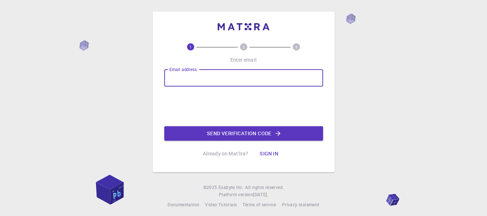
click at [195, 79] on input "Email address" at bounding box center [243, 77] width 159 height 17
type input "[EMAIL_ADDRESS][DOMAIN_NAME]"
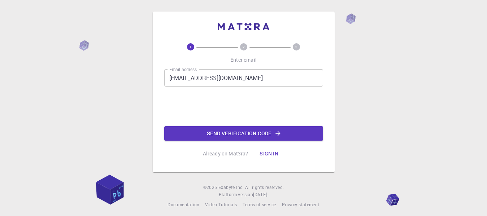
click at [184, 158] on div "1 2 3 Enter email Email address [EMAIL_ADDRESS][DOMAIN_NAME] Email address 0cAF…" at bounding box center [243, 102] width 159 height 118
click at [181, 115] on div "Endereço e-mail [EMAIL_ADDRESS][DOMAIN_NAME] Endereço e-mail 0cAFcWeA5AP8RkLHb7…" at bounding box center [243, 104] width 159 height 71
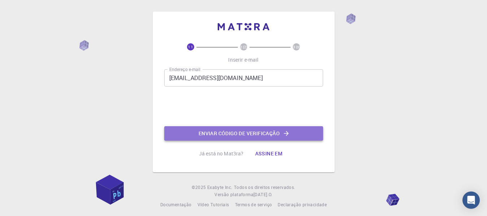
click at [206, 134] on button "Enviar código de verificação" at bounding box center [243, 133] width 159 height 14
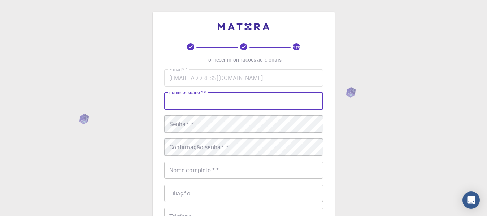
click at [204, 97] on input "nomedousuário   * *" at bounding box center [243, 100] width 159 height 17
drag, startPoint x: 205, startPoint y: 91, endPoint x: 204, endPoint y: 97, distance: 6.9
click at [204, 97] on input "nomedousuário   * *" at bounding box center [243, 100] width 159 height 17
type input "carolina"
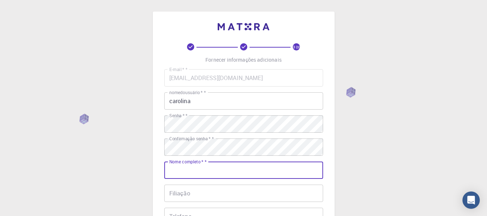
click at [193, 166] on input "Nome completo   * *" at bounding box center [243, 170] width 159 height 17
type input "[PERSON_NAME]"
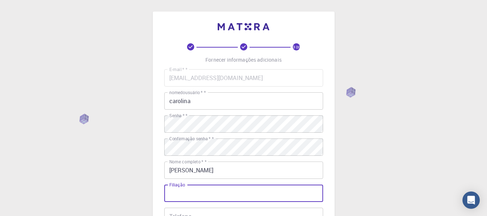
click at [210, 193] on input "Filiação" at bounding box center [243, 193] width 159 height 17
type input "[PERSON_NAME]"
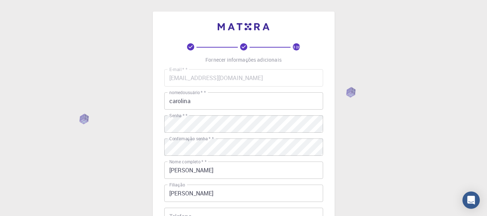
click at [146, 194] on div "3 (s) Fornecer informações adicionais E-mail   * * [EMAIL_ADDRESS][DOMAIN_NAME]…" at bounding box center [243, 183] width 487 height 367
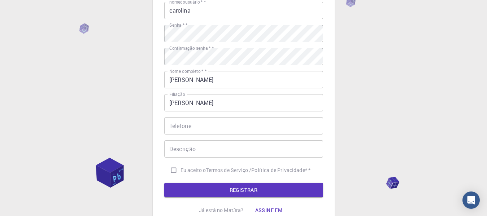
scroll to position [101, 0]
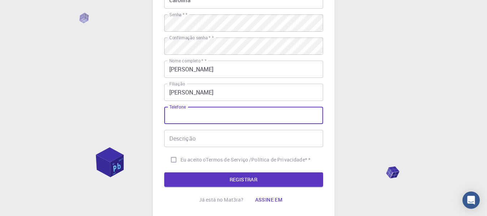
click at [193, 115] on input "Telefone" at bounding box center [243, 115] width 159 height 17
type input "51989371918"
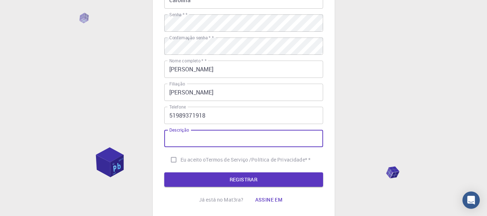
click at [176, 144] on input "Descrição" at bounding box center [243, 138] width 159 height 17
type input "celular"
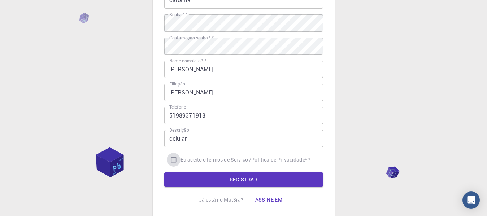
click at [173, 159] on input "Eu aceito o Termos de Serviço /Política de Privacidade * *" at bounding box center [174, 160] width 14 height 14
checkbox input "true"
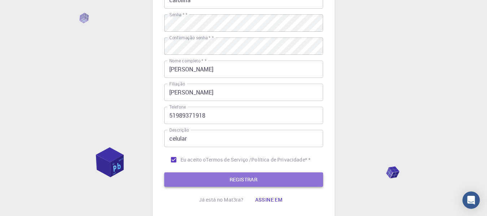
click at [253, 179] on button "REGISTRAR" at bounding box center [243, 179] width 159 height 14
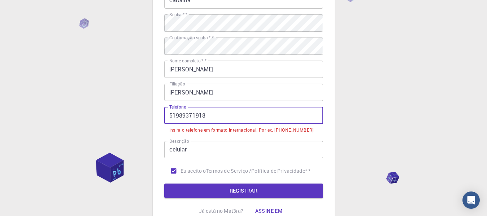
click at [169, 116] on input "51989371918" at bounding box center [243, 115] width 159 height 17
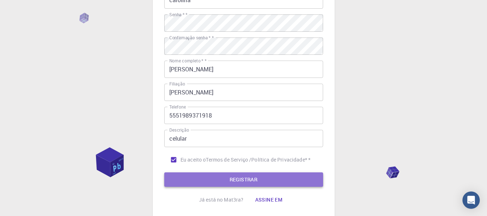
click at [215, 176] on button "REGISTRAR" at bounding box center [243, 179] width 159 height 14
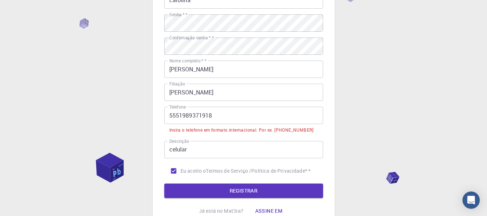
click at [173, 117] on input "5551989371918" at bounding box center [243, 115] width 159 height 17
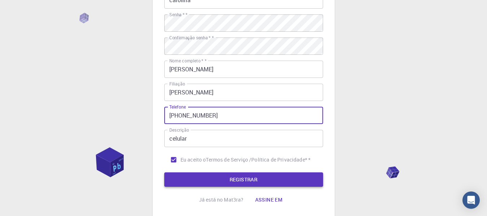
type input "[PHONE_NUMBER]"
click at [223, 177] on button "REGISTRAR" at bounding box center [243, 179] width 159 height 14
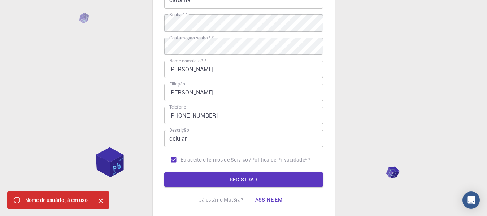
click at [395, 94] on div "3 (s) Fornecer informações adicionais E-mail   * * [EMAIL_ADDRESS][DOMAIN_NAME]…" at bounding box center [243, 82] width 487 height 367
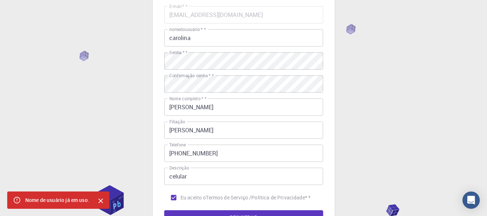
scroll to position [14, 0]
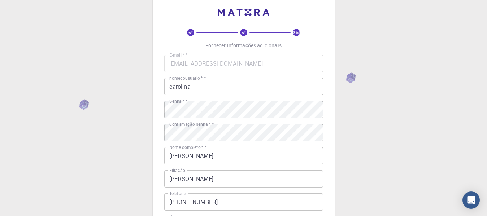
click at [228, 86] on input "carolina" at bounding box center [243, 86] width 159 height 17
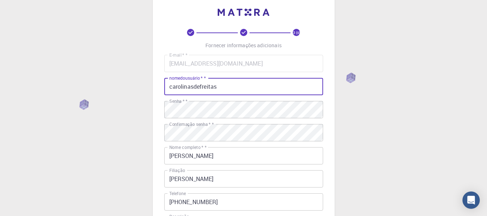
type input "carolinasdefreitas"
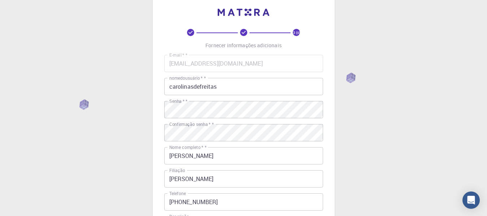
click at [388, 134] on div "3 (s) Fornecer informações adicionais E-mail   * * [EMAIL_ADDRESS][DOMAIN_NAME]…" at bounding box center [243, 169] width 487 height 367
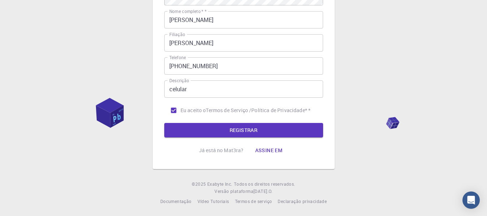
scroll to position [151, 0]
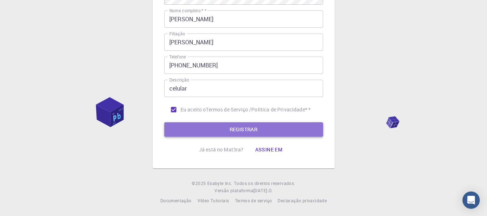
click at [205, 134] on button "REGISTRAR" at bounding box center [243, 129] width 159 height 14
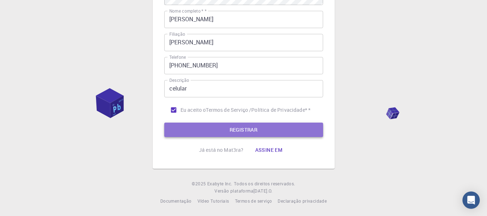
click at [205, 134] on button "REGISTRAR" at bounding box center [243, 130] width 159 height 14
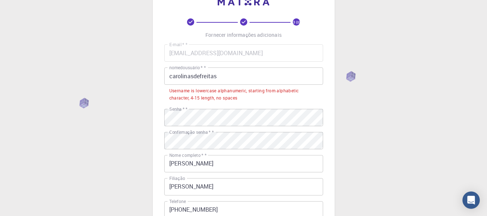
scroll to position [10, 0]
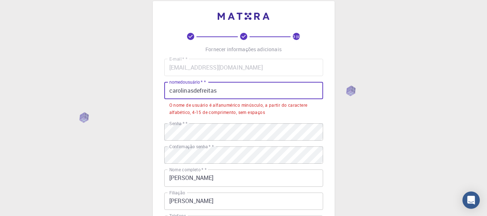
click at [200, 90] on input "carolinasdefreitas" at bounding box center [243, 90] width 159 height 17
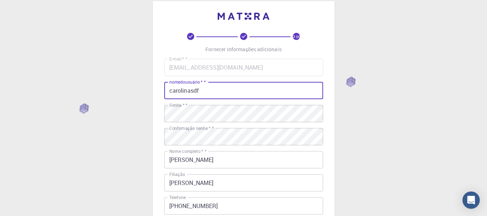
type input "carolinasdf"
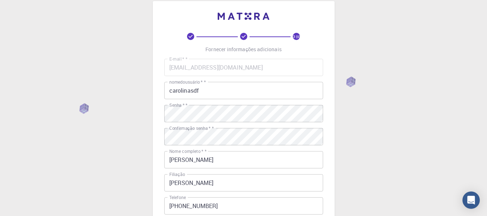
click at [363, 118] on div "3 (s) Fornecer informações adicionais E-mail   * * [EMAIL_ADDRESS][DOMAIN_NAME]…" at bounding box center [243, 173] width 487 height 367
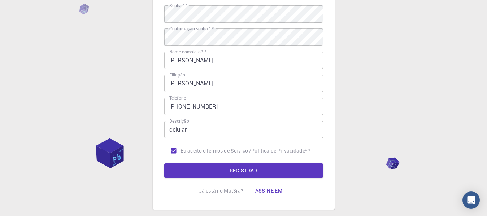
scroll to position [151, 0]
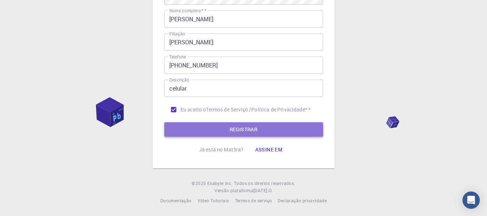
click at [290, 124] on button "REGISTRAR" at bounding box center [243, 129] width 159 height 14
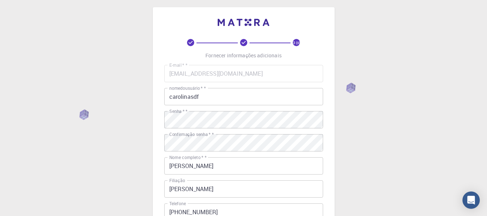
scroll to position [0, 0]
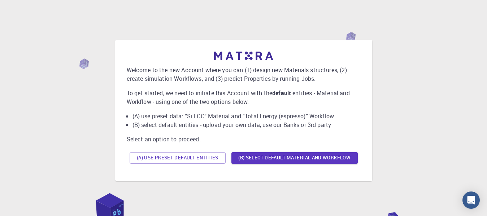
click at [418, 127] on div "Welcome to the new Account where you can (1) design new Materials structures, (…" at bounding box center [243, 110] width 469 height 180
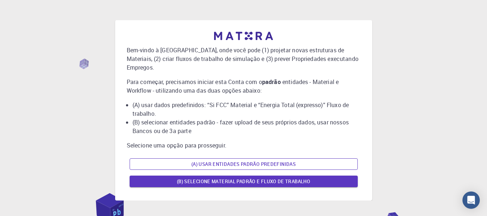
click at [252, 161] on button "(A) Usar entidades padrão predefinidas" at bounding box center [244, 164] width 228 height 12
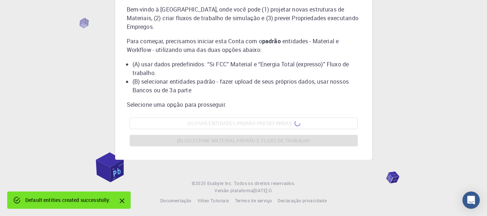
scroll to position [60, 0]
